Goal: Find specific page/section: Find specific page/section

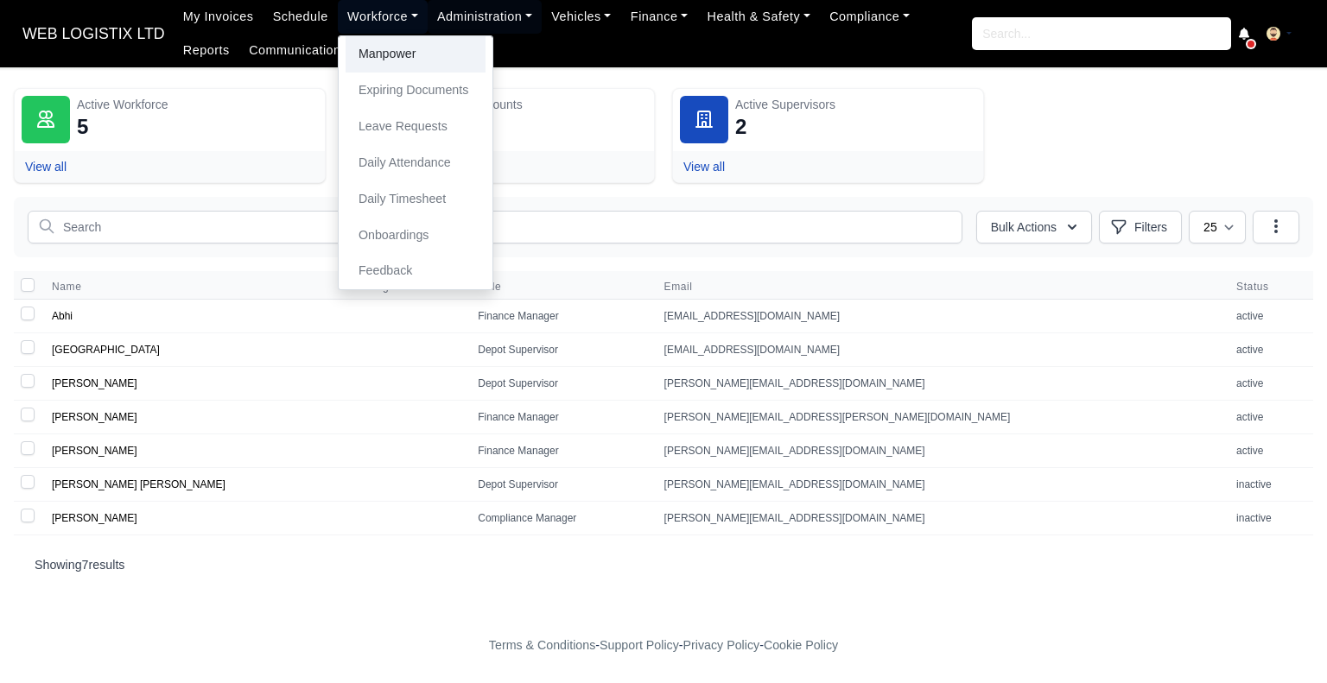
click at [368, 58] on link "Manpower" at bounding box center [415, 54] width 140 height 36
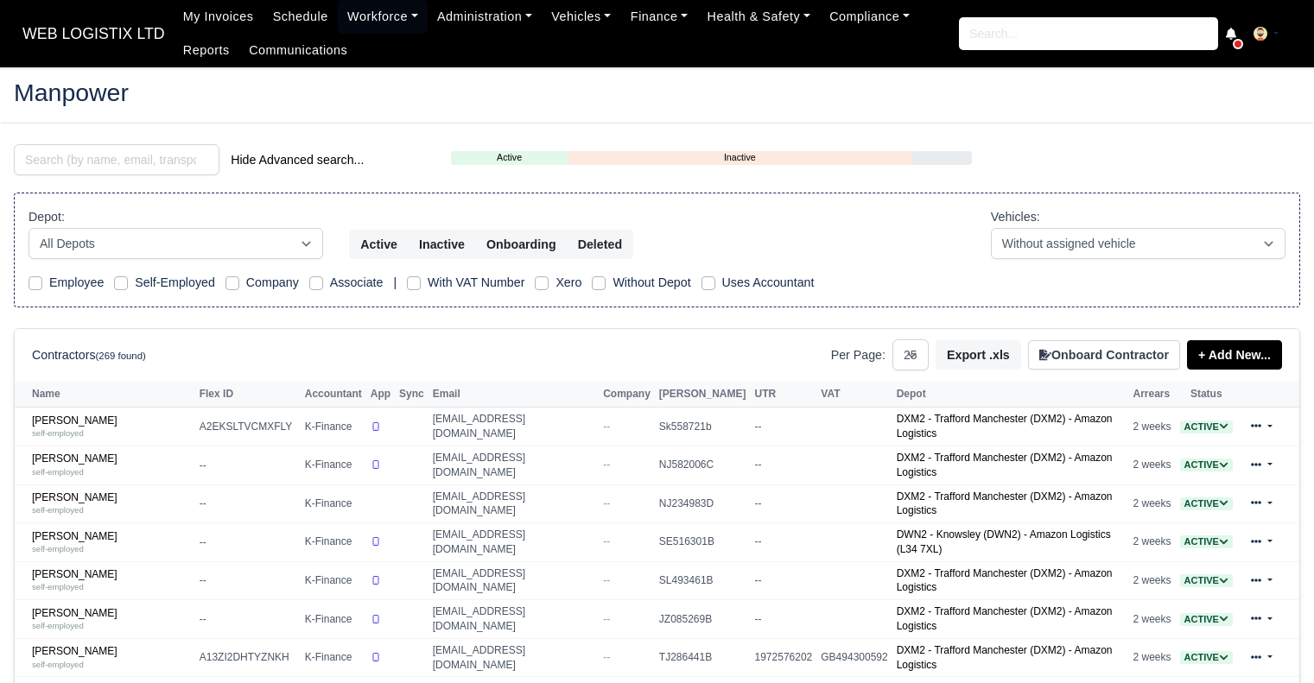
select select "25"
click at [142, 163] on input "search" at bounding box center [117, 159] width 206 height 31
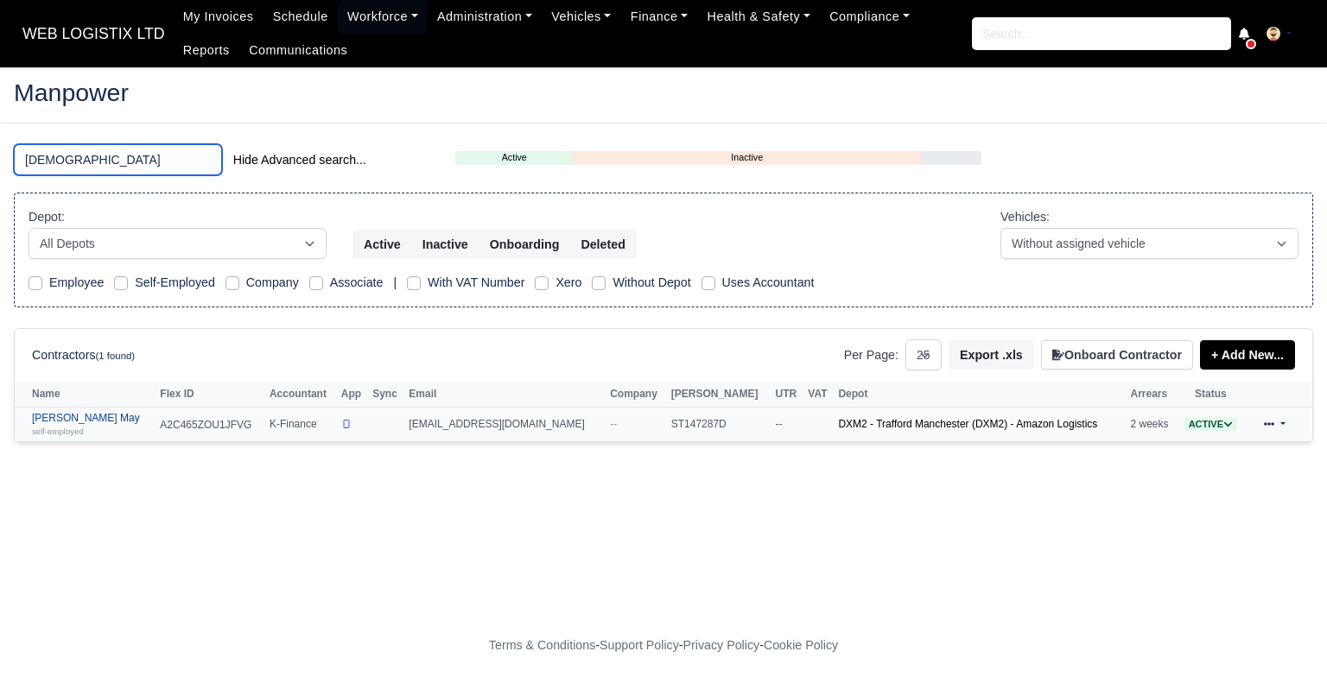
type input "[DEMOGRAPHIC_DATA]"
click at [104, 413] on link "[PERSON_NAME] May self-employed" at bounding box center [91, 424] width 119 height 25
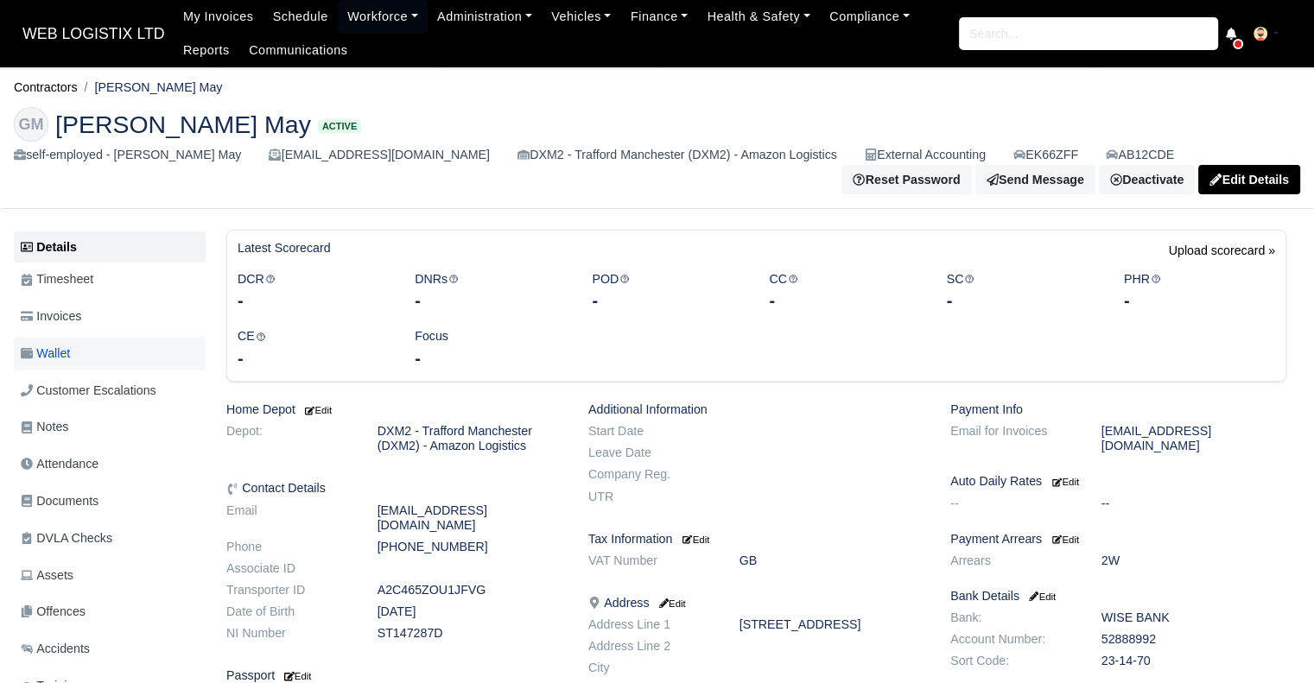
click at [115, 366] on link "Wallet" at bounding box center [110, 354] width 192 height 34
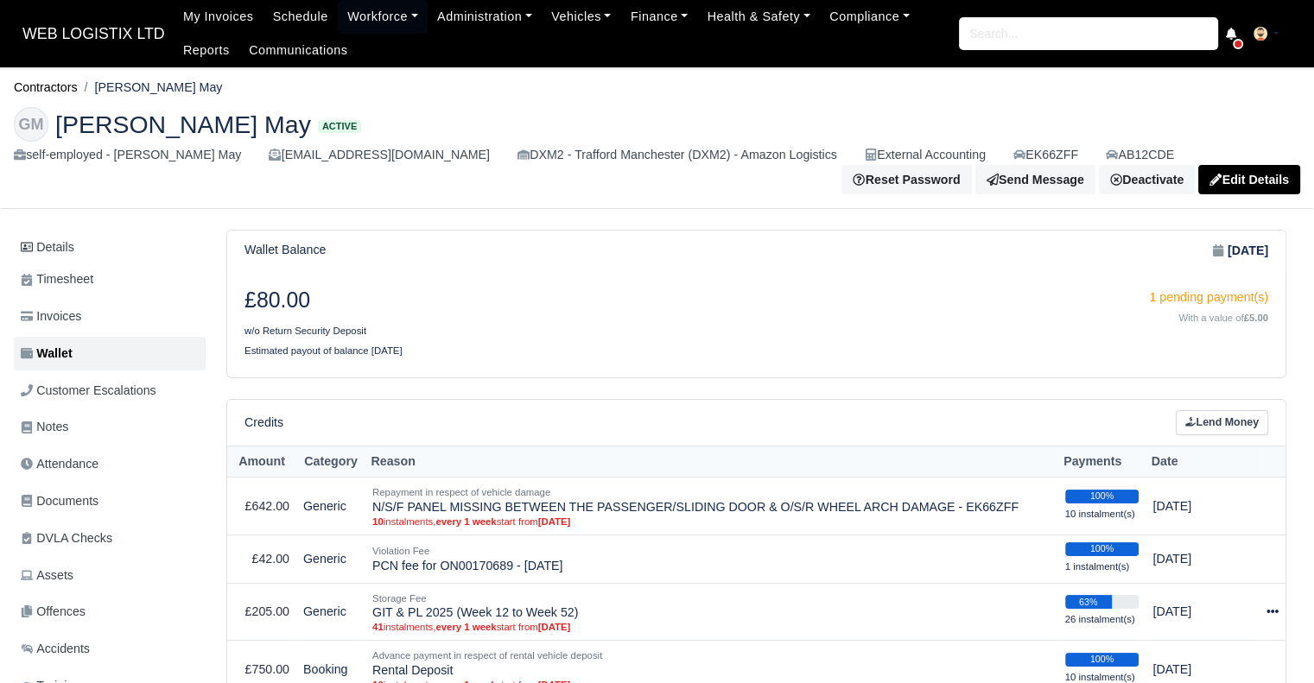
drag, startPoint x: 1326, startPoint y: 1, endPoint x: 757, endPoint y: 251, distance: 621.8
click at [757, 251] on div "Wallet Balance Sep 9, 2025" at bounding box center [755, 251] width 1023 height 20
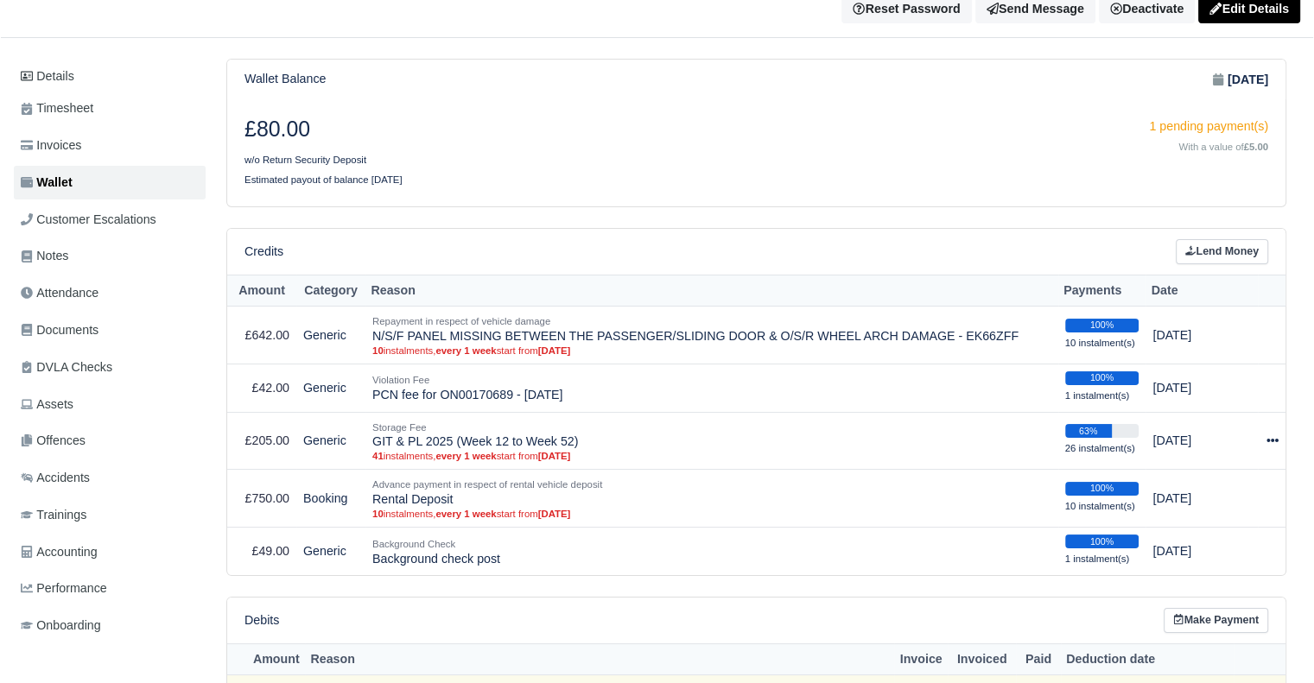
scroll to position [150, 0]
